Goal: Transaction & Acquisition: Purchase product/service

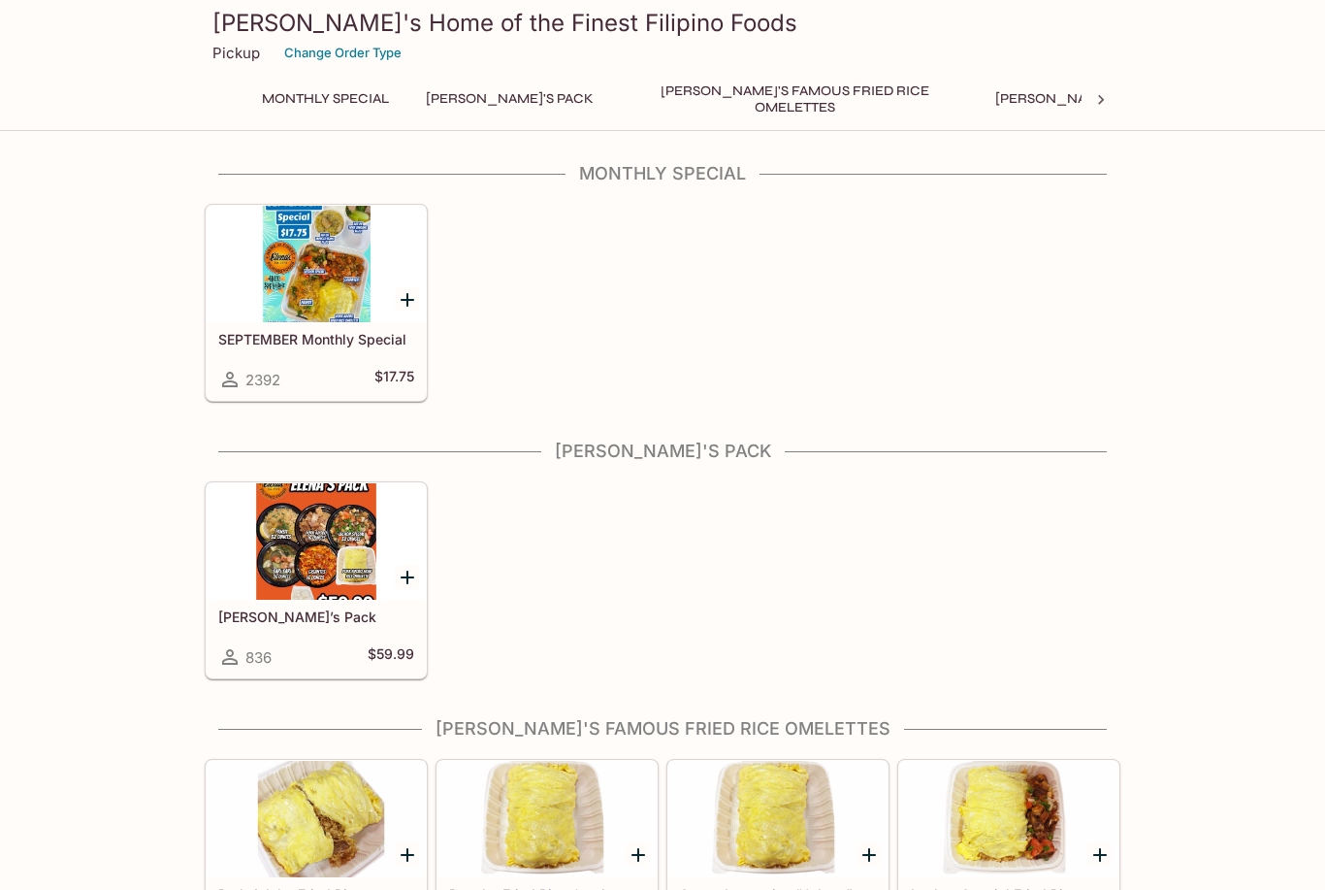
click at [334, 299] on div at bounding box center [316, 264] width 219 height 116
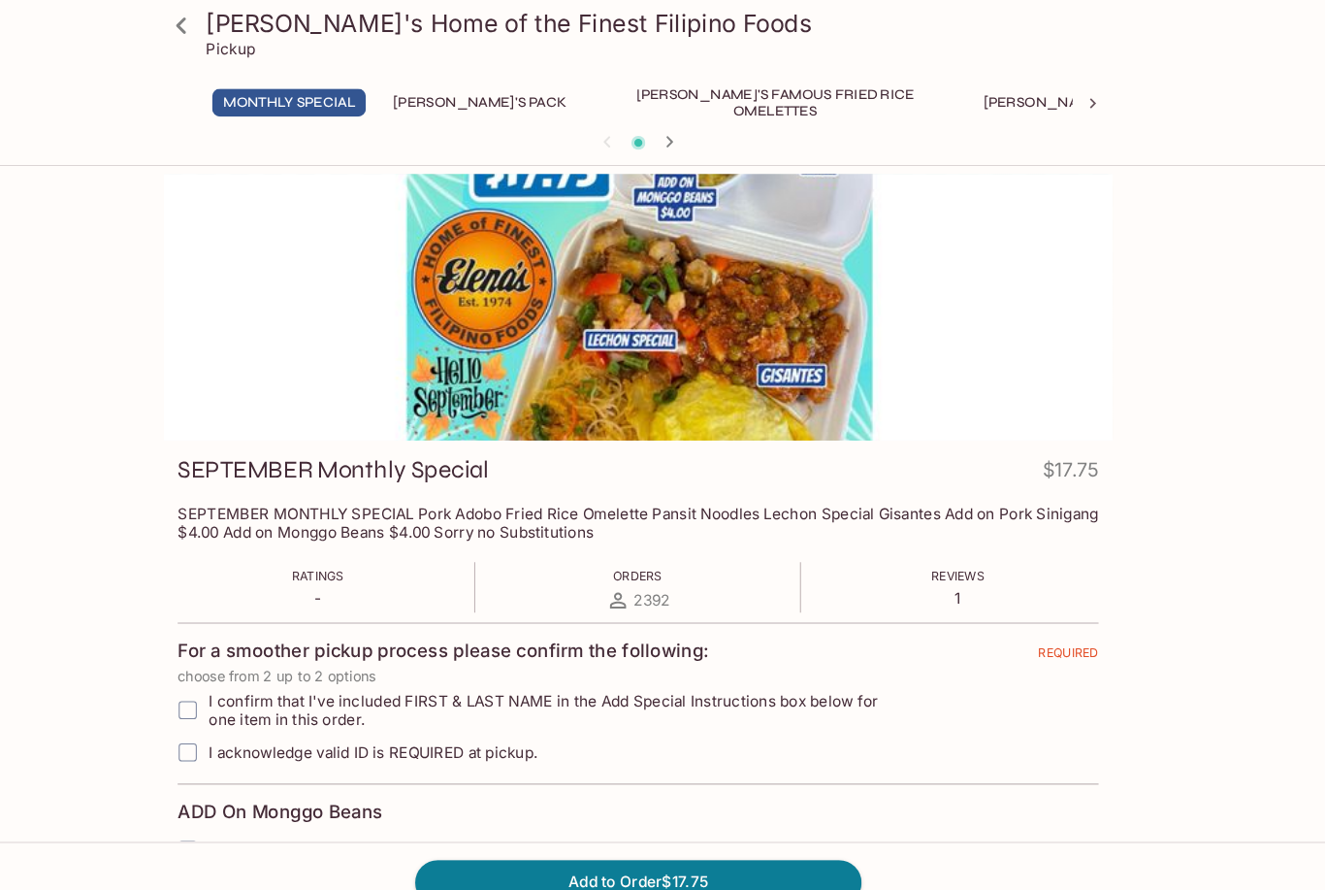
click at [205, 35] on icon at bounding box center [222, 25] width 34 height 34
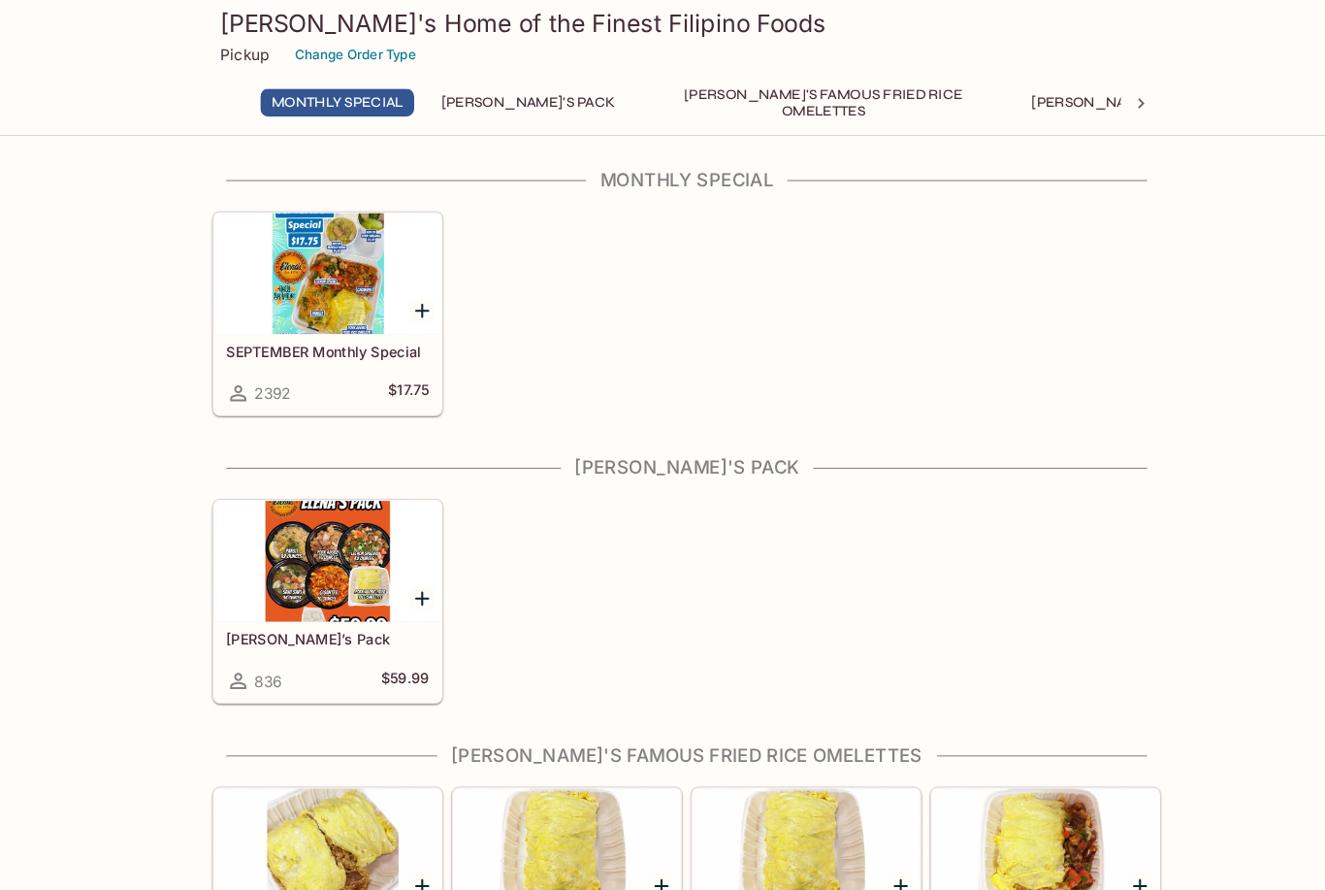
click at [333, 565] on div at bounding box center [316, 541] width 219 height 116
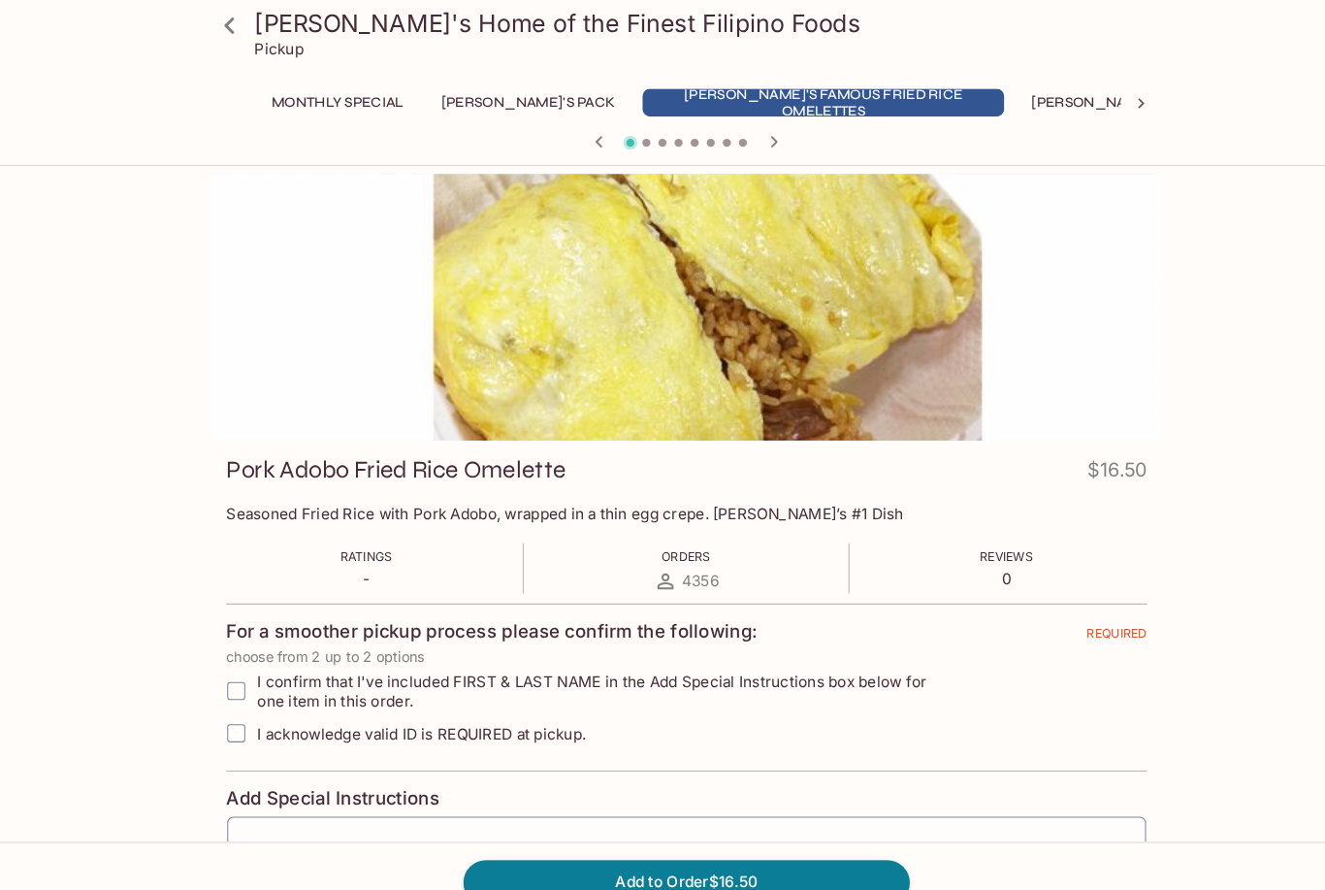
click at [220, 27] on icon at bounding box center [221, 24] width 10 height 16
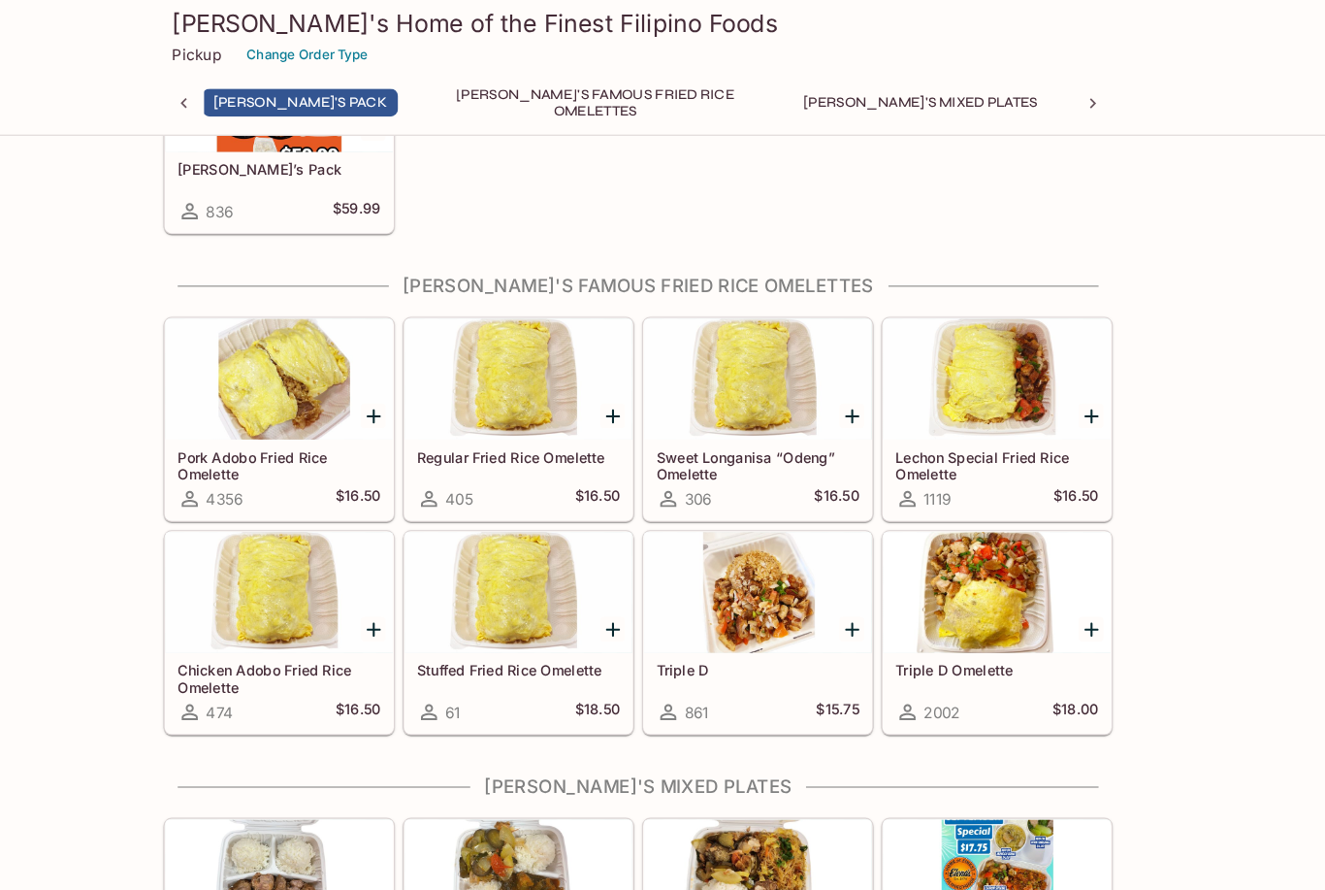
click at [1074, 112] on button "Ala Carte Favorite Filipino Dishes" at bounding box center [1212, 98] width 276 height 27
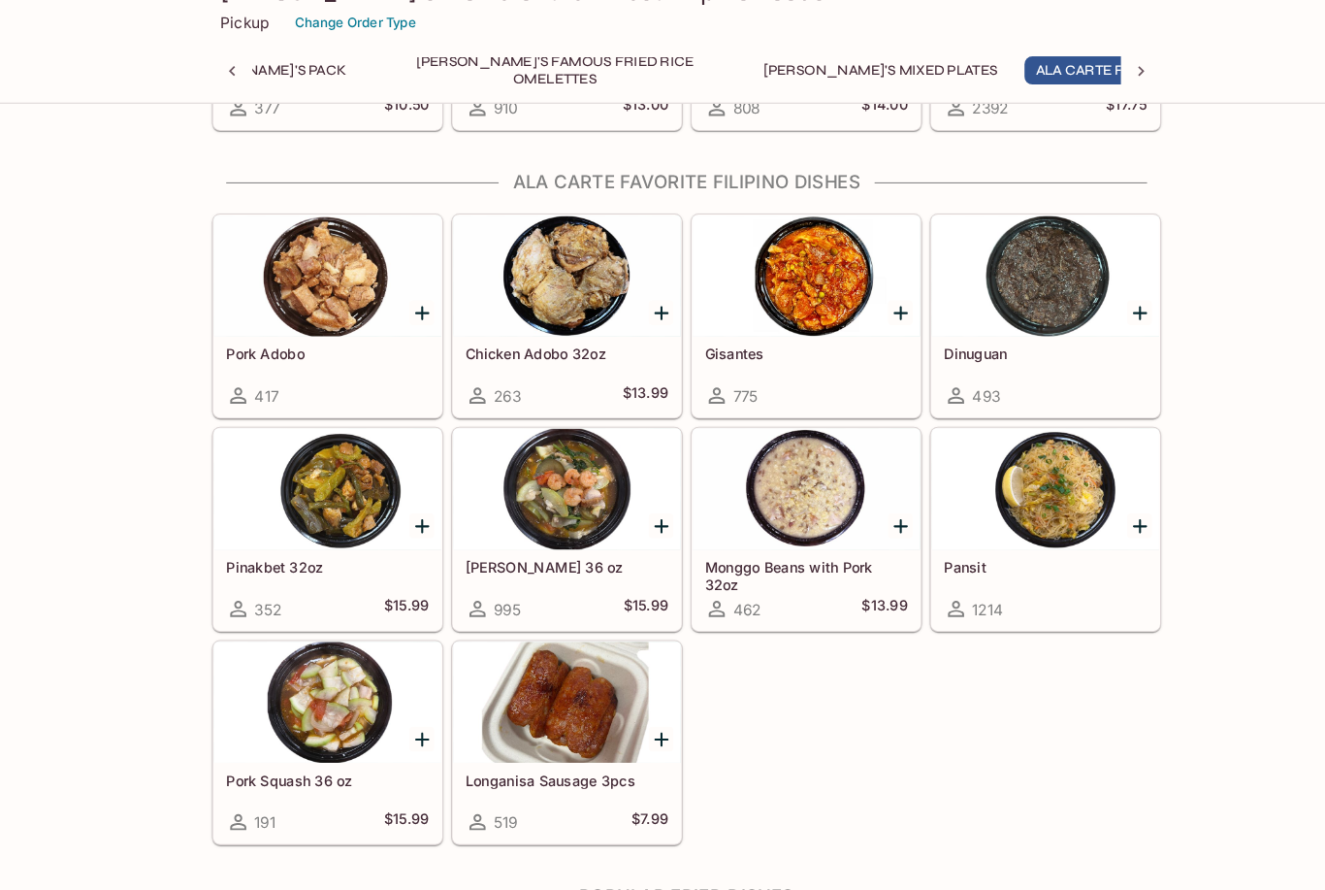
click at [726, 85] on button "[PERSON_NAME]'s Mixed Plates" at bounding box center [849, 98] width 247 height 27
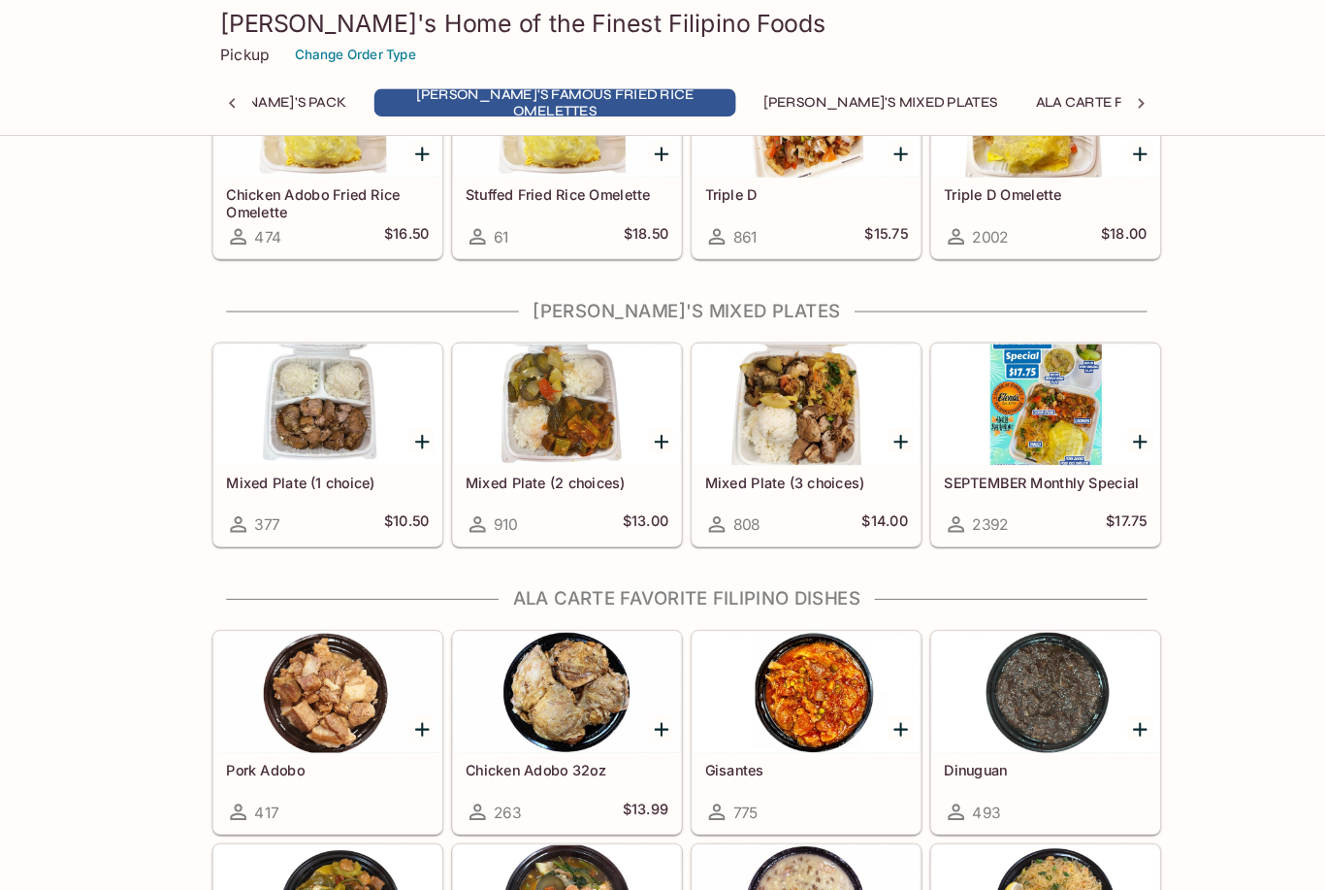
click at [554, 428] on div at bounding box center [547, 390] width 219 height 116
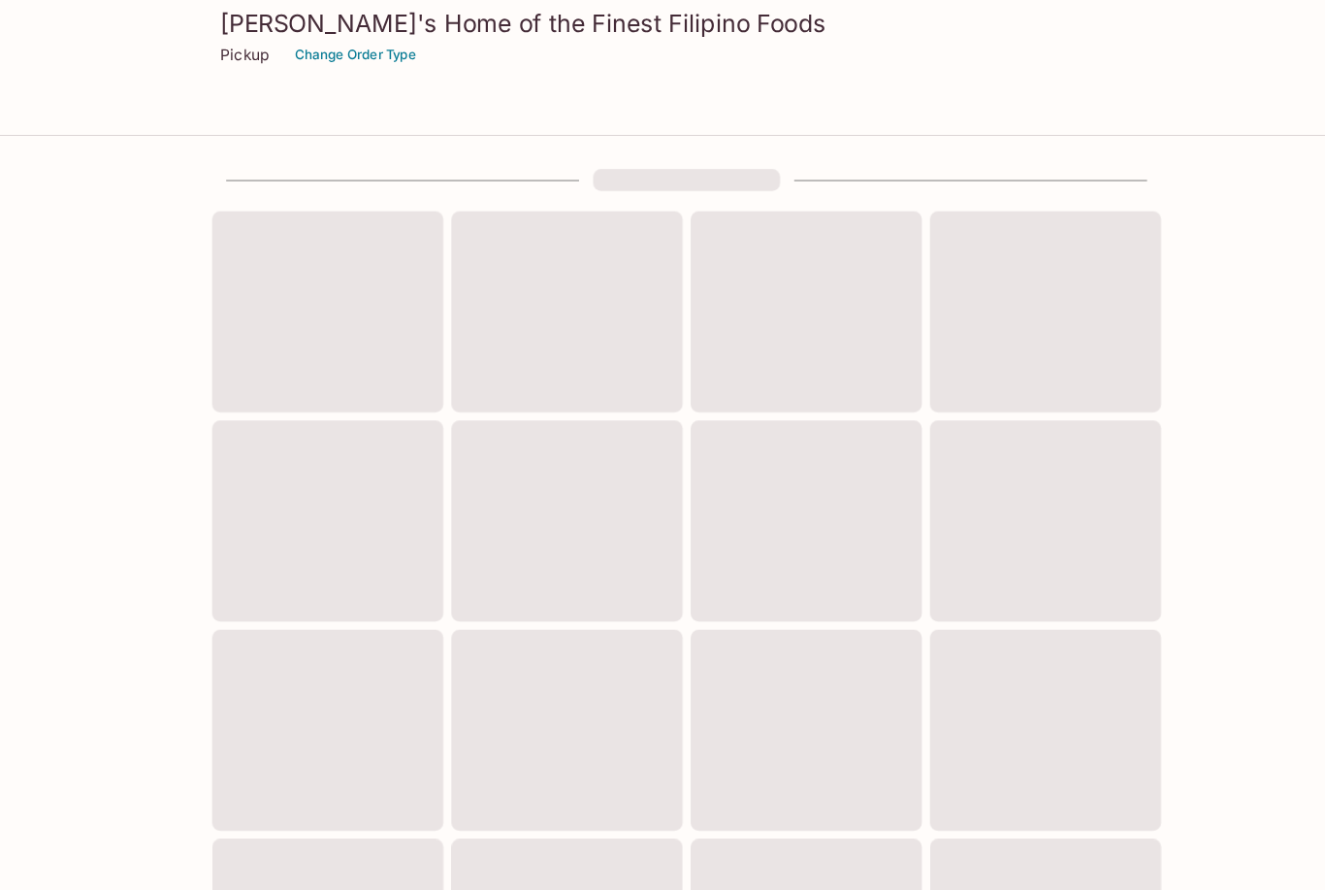
scroll to position [517, 0]
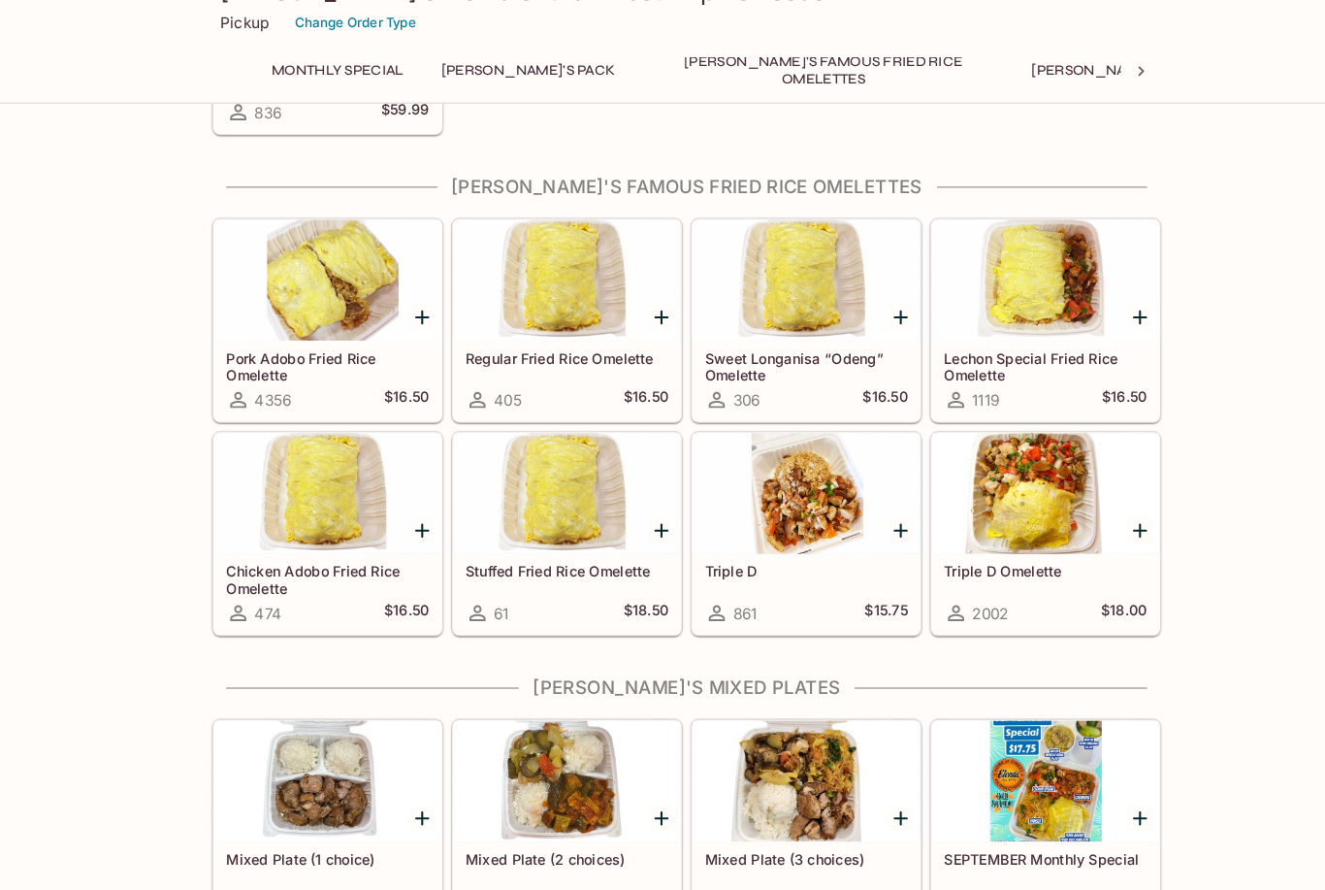
click at [995, 487] on div at bounding box center [1008, 507] width 219 height 116
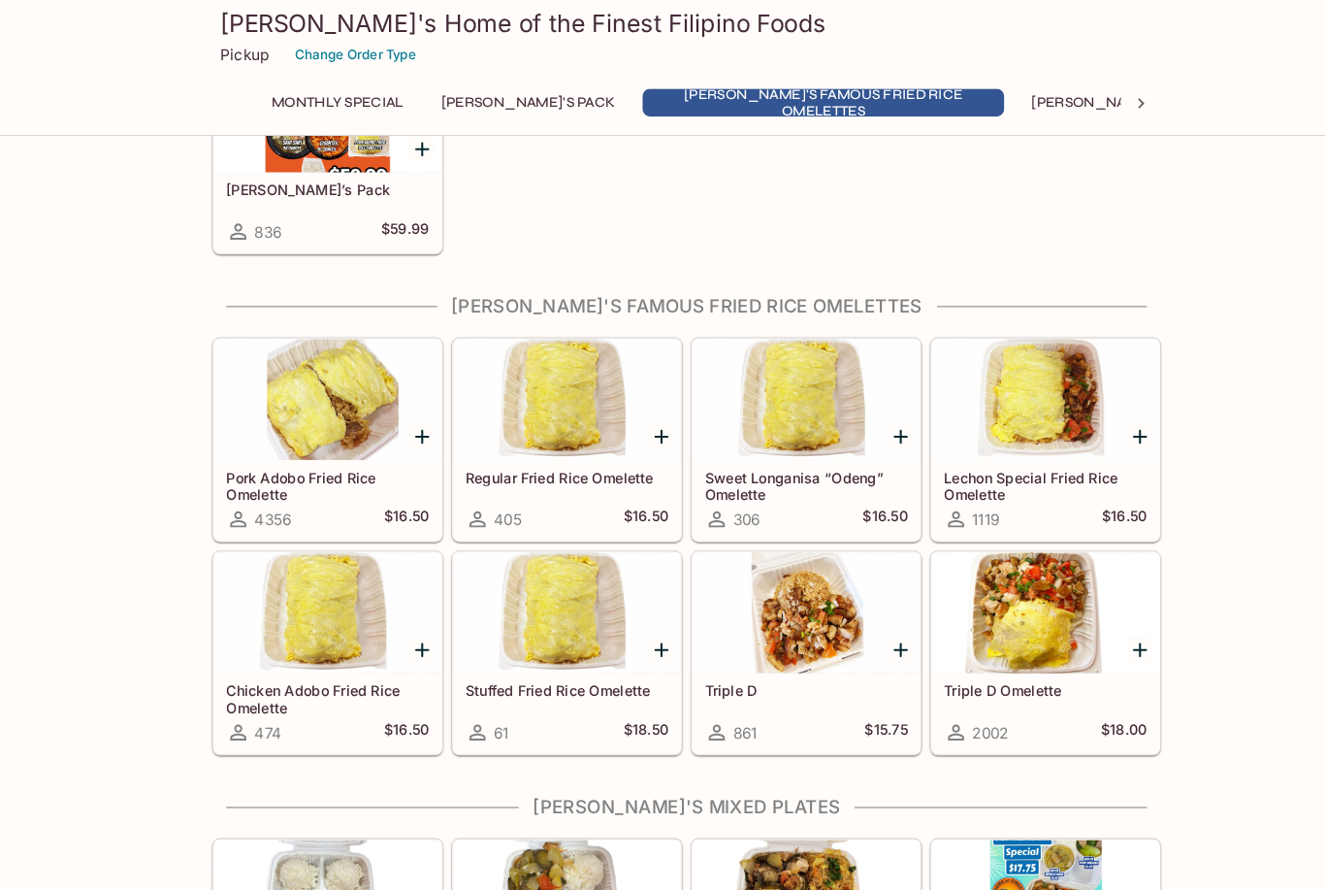
click at [765, 810] on div at bounding box center [777, 868] width 219 height 116
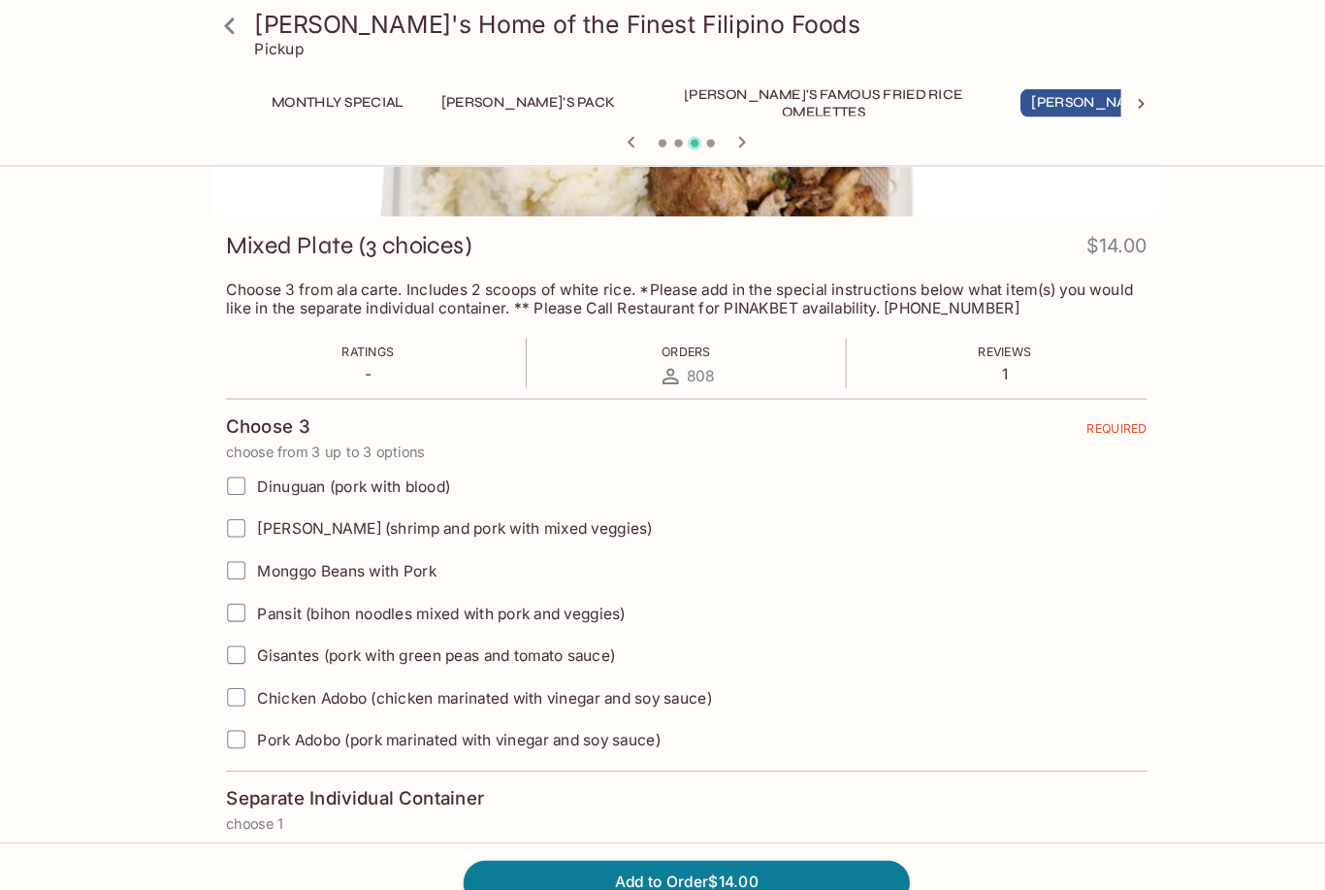
scroll to position [216, 0]
